Goal: Task Accomplishment & Management: Manage account settings

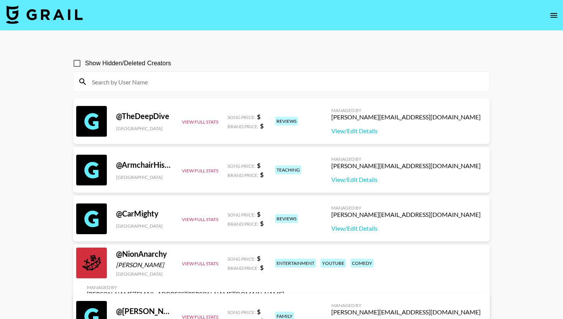
click at [62, 16] on img at bounding box center [44, 14] width 77 height 18
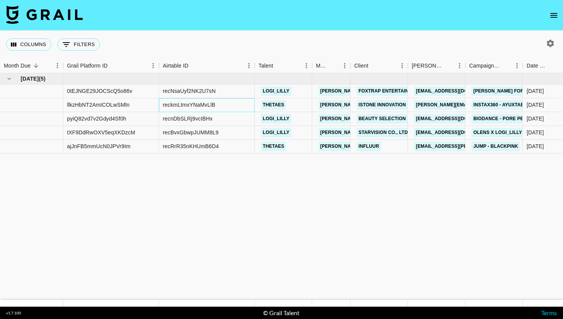
click at [194, 105] on div "reckmLtmxYNaMvLlB" at bounding box center [189, 105] width 53 height 8
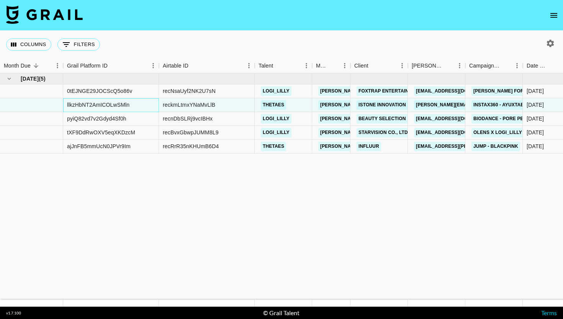
click at [129, 103] on div "llkzHbNT2AmICOLwSMln" at bounding box center [98, 105] width 62 height 8
copy div "llkzHbNT2AmICOLwSMln"
click at [202, 107] on div "reckmLtmxYNaMvLlB" at bounding box center [189, 105] width 53 height 8
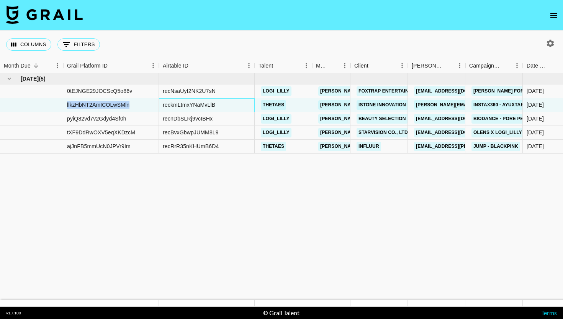
click at [202, 107] on div "reckmLtmxYNaMvLlB" at bounding box center [189, 105] width 53 height 8
copy div "reckmLtmxYNaMvLlB"
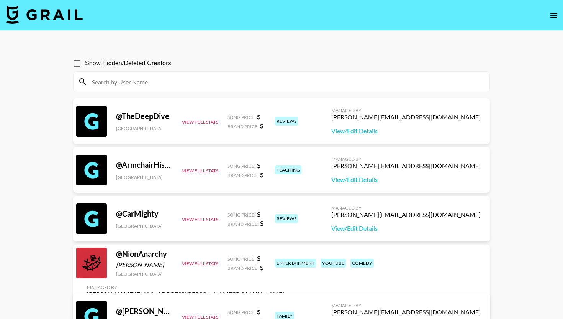
click at [553, 15] on icon "open drawer" at bounding box center [554, 15] width 7 height 5
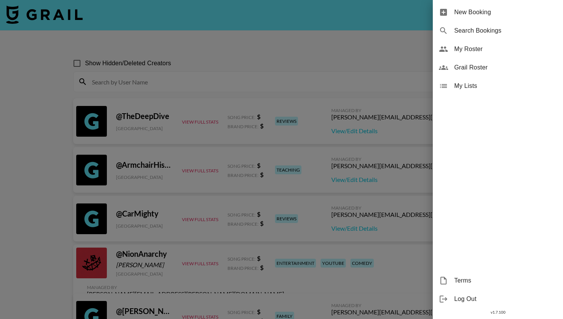
click at [210, 36] on div at bounding box center [281, 159] width 563 height 319
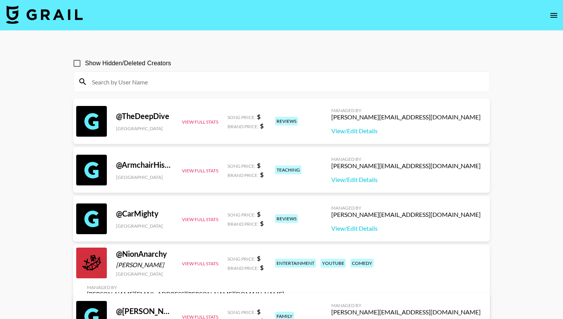
click at [68, 23] on img at bounding box center [44, 14] width 77 height 18
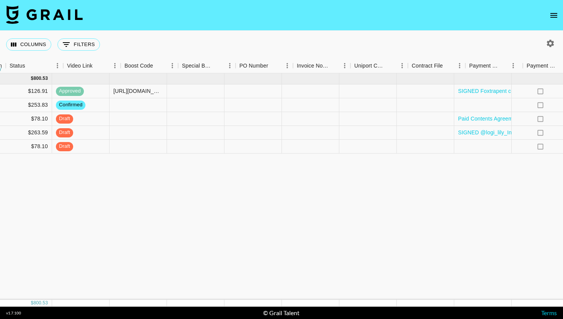
scroll to position [0, 1064]
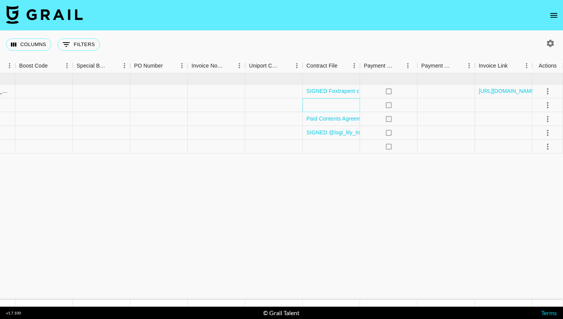
click at [343, 103] on div at bounding box center [331, 105] width 57 height 14
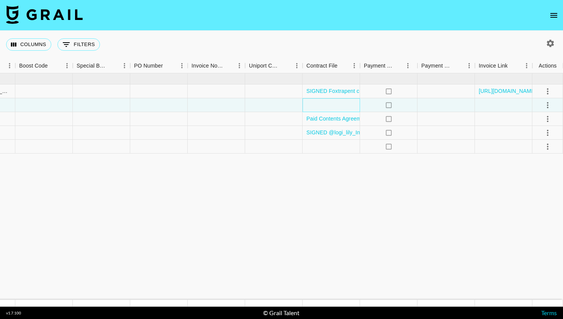
click at [343, 103] on div at bounding box center [331, 105] width 57 height 14
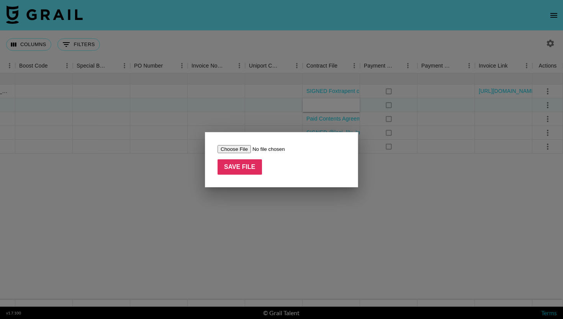
click at [242, 150] on input "file" at bounding box center [266, 149] width 97 height 8
type input "C:\fakepath\【Insta360】Please_sign：USD-2600NK202508180191- (1).pdf"
click at [255, 168] on input "Save File" at bounding box center [240, 166] width 44 height 15
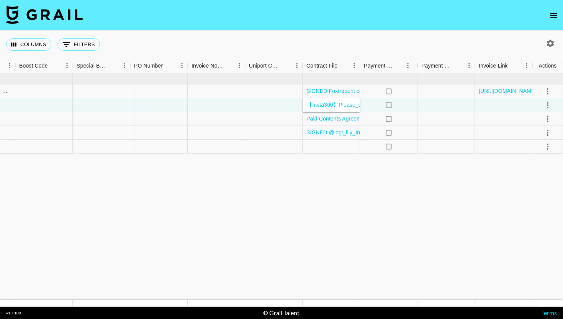
click at [546, 105] on icon "select merge strategy" at bounding box center [548, 104] width 9 height 9
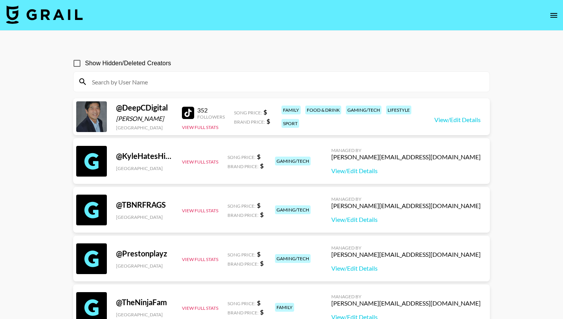
click at [553, 11] on icon "open drawer" at bounding box center [554, 15] width 9 height 9
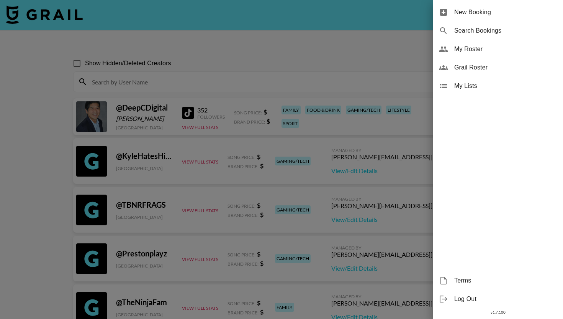
click at [478, 48] on span "My Roster" at bounding box center [506, 48] width 103 height 9
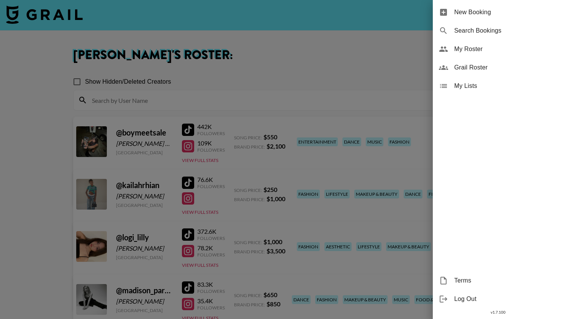
click at [332, 64] on div at bounding box center [281, 159] width 563 height 319
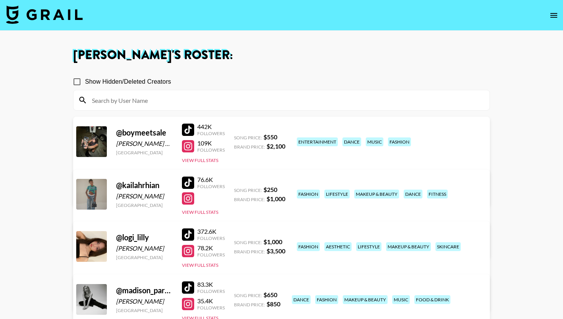
click at [66, 16] on img at bounding box center [44, 14] width 77 height 18
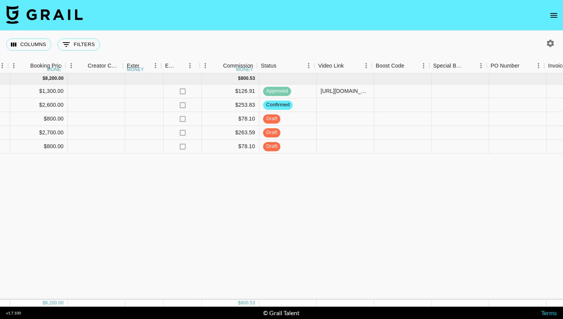
scroll to position [0, 707]
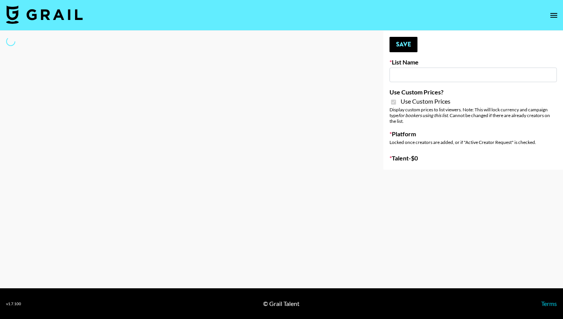
type input "ByHeart ([DATE])"
checkbox input "true"
select select "Brand"
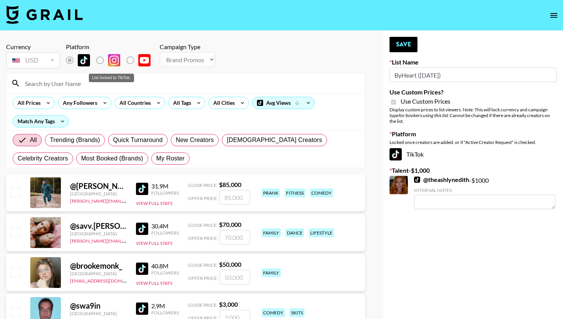
click at [115, 86] on input at bounding box center [190, 83] width 340 height 12
click at [116, 86] on input at bounding box center [190, 83] width 340 height 12
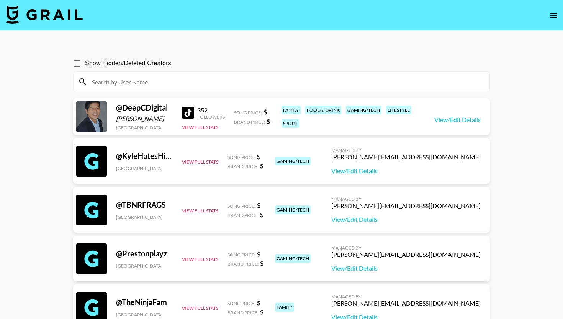
click at [58, 20] on img at bounding box center [44, 14] width 77 height 18
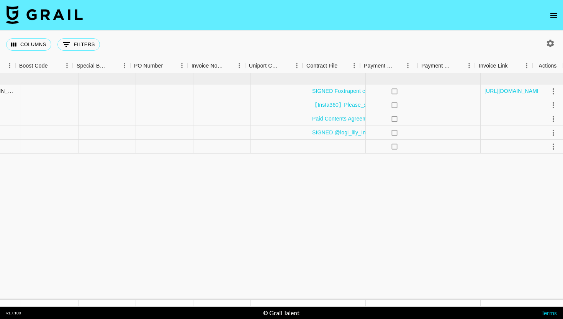
scroll to position [0, 1064]
